Goal: Check status: Check status

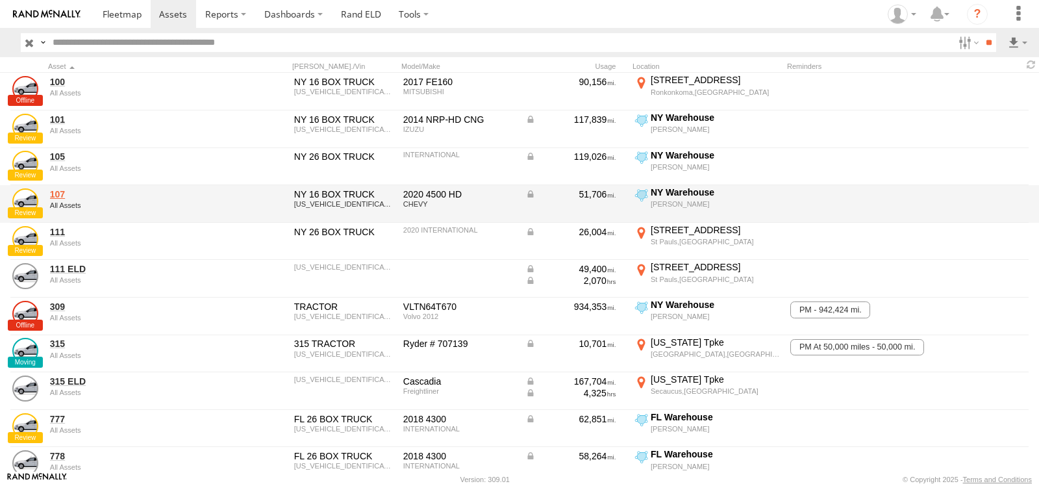
click at [57, 192] on link "107" at bounding box center [139, 194] width 178 height 12
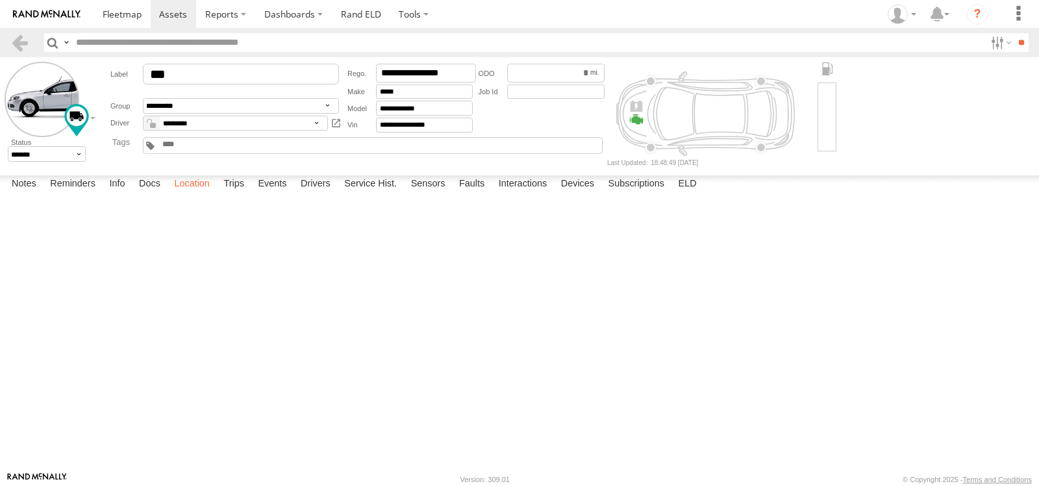
click at [202, 194] on label "Location" at bounding box center [192, 184] width 49 height 18
click at [0, 0] on span at bounding box center [0, 0] width 0 height 0
click at [0, 0] on label at bounding box center [0, 0] width 0 height 0
drag, startPoint x: 105, startPoint y: 431, endPoint x: 778, endPoint y: 474, distance: 674.9
click at [0, 0] on input "range" at bounding box center [0, 0] width 0 height 0
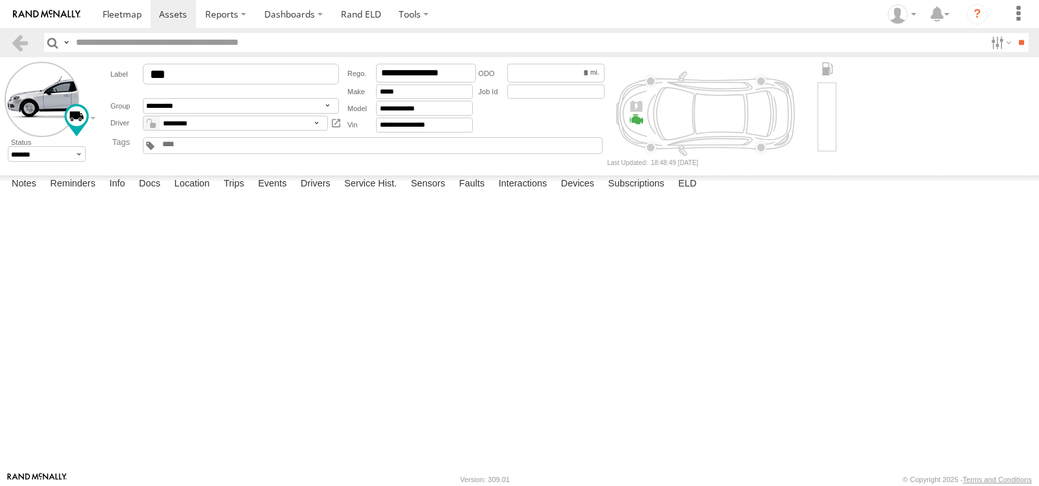
drag, startPoint x: 777, startPoint y: 435, endPoint x: 908, endPoint y: 445, distance: 131.5
type input "**********"
click at [0, 0] on input "range" at bounding box center [0, 0] width 0 height 0
drag, startPoint x: 799, startPoint y: 317, endPoint x: 803, endPoint y: 208, distance: 108.6
click at [0, 0] on div "107 06:05 Tue 06:16 Tue 06:25 Tue 06:28 Tue 06:44 Tue 06:44 Tue 06:44 Tue 06:46…" at bounding box center [0, 0] width 0 height 0
